Goal: Task Accomplishment & Management: Manage account settings

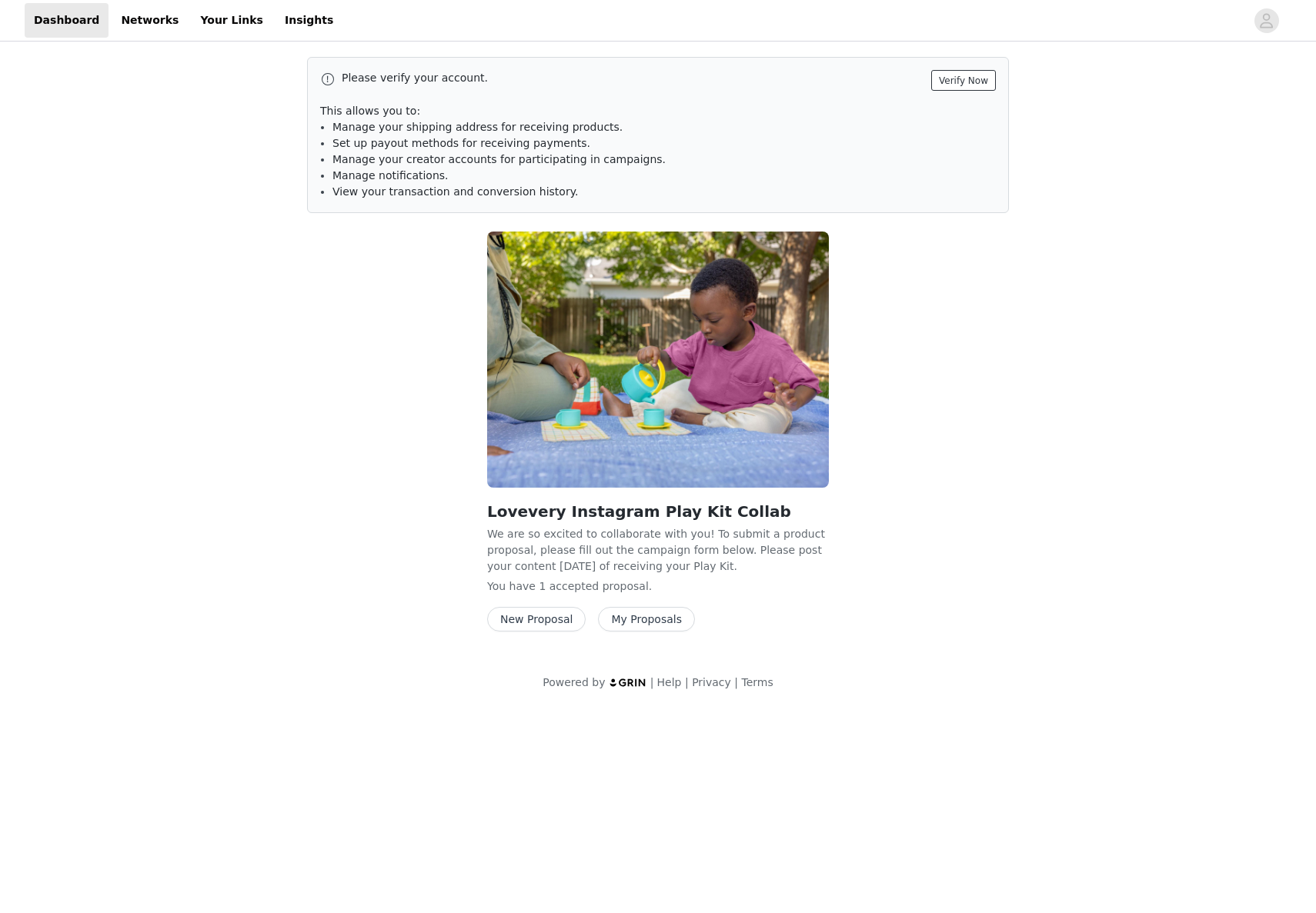
click at [946, 77] on button "Verify Now" at bounding box center [963, 80] width 65 height 20
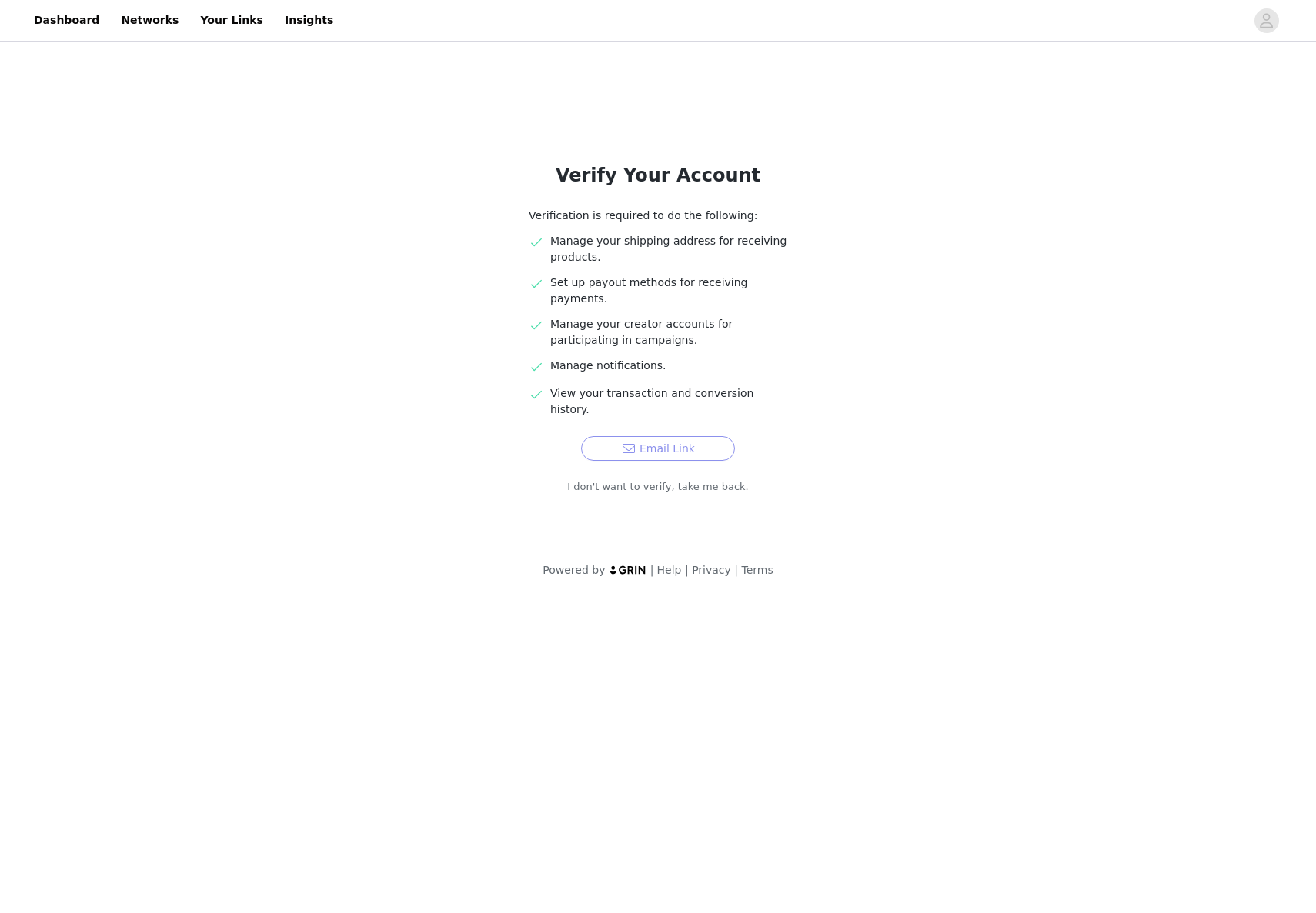
click at [697, 437] on button "Email Link" at bounding box center [658, 449] width 154 height 25
